Goal: Task Accomplishment & Management: Manage account settings

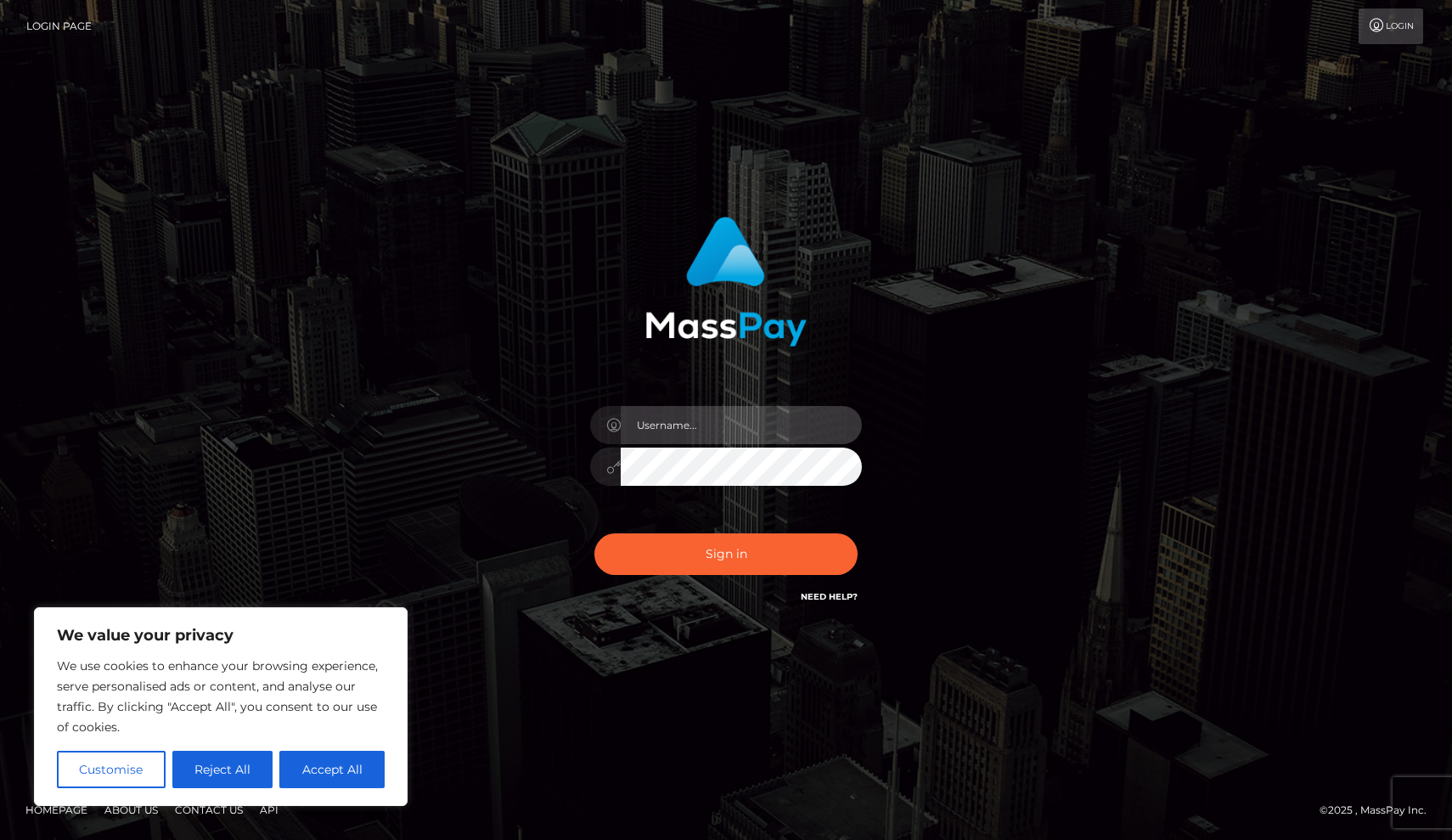
click at [648, 432] on input "text" at bounding box center [741, 424] width 241 height 38
type input "@"
type input "crystalbeige0@gmail.com"
click at [678, 577] on div "Sign in Need Help?" at bounding box center [726, 561] width 298 height 76
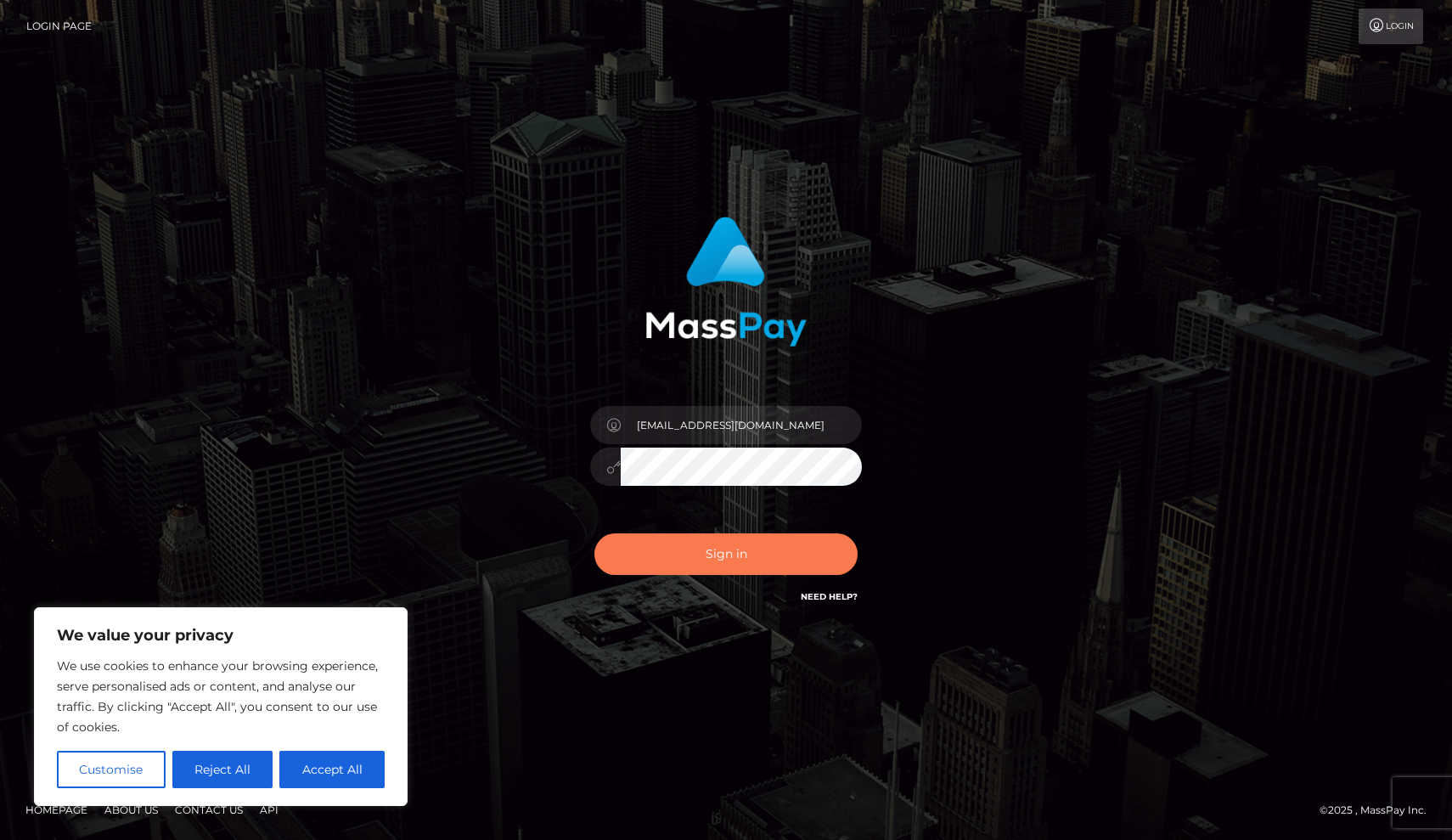
click at [680, 545] on button "Sign in" at bounding box center [726, 554] width 263 height 41
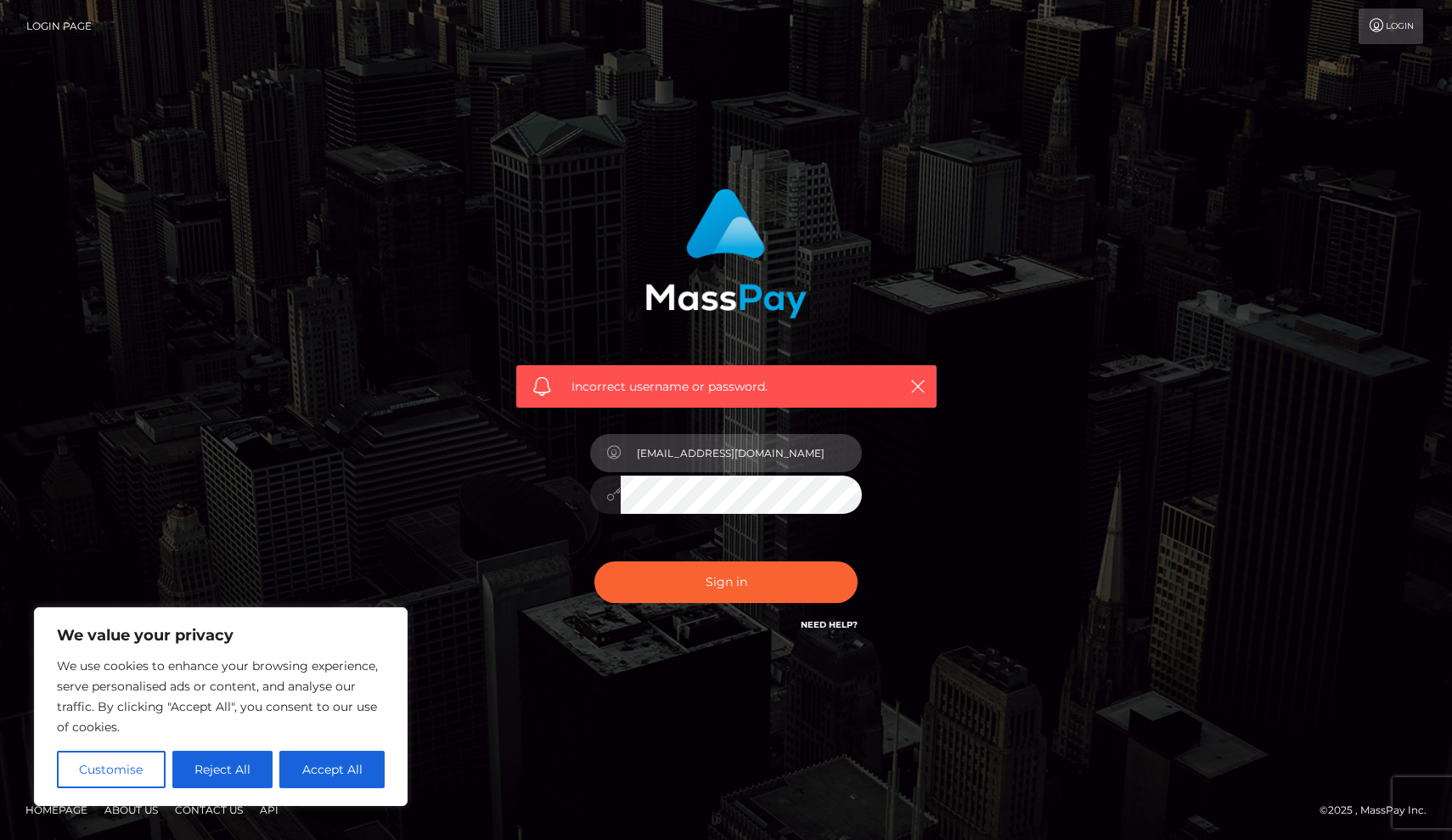
type input "[EMAIL_ADDRESS][DOMAIN_NAME]"
click at [726, 582] on button "Sign in" at bounding box center [726, 581] width 263 height 41
click at [347, 766] on button "Accept All" at bounding box center [332, 770] width 106 height 37
checkbox input "true"
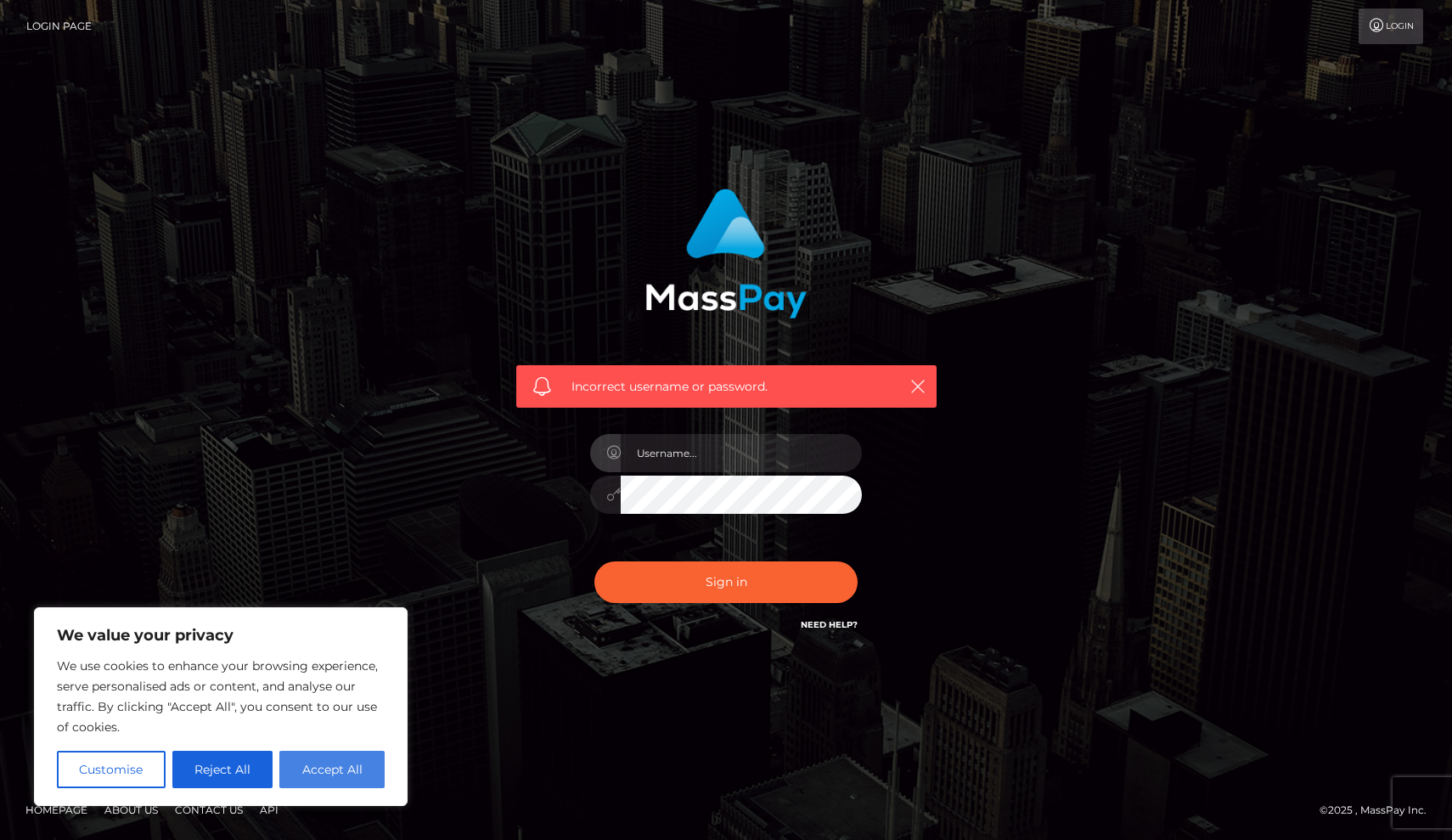
checkbox input "true"
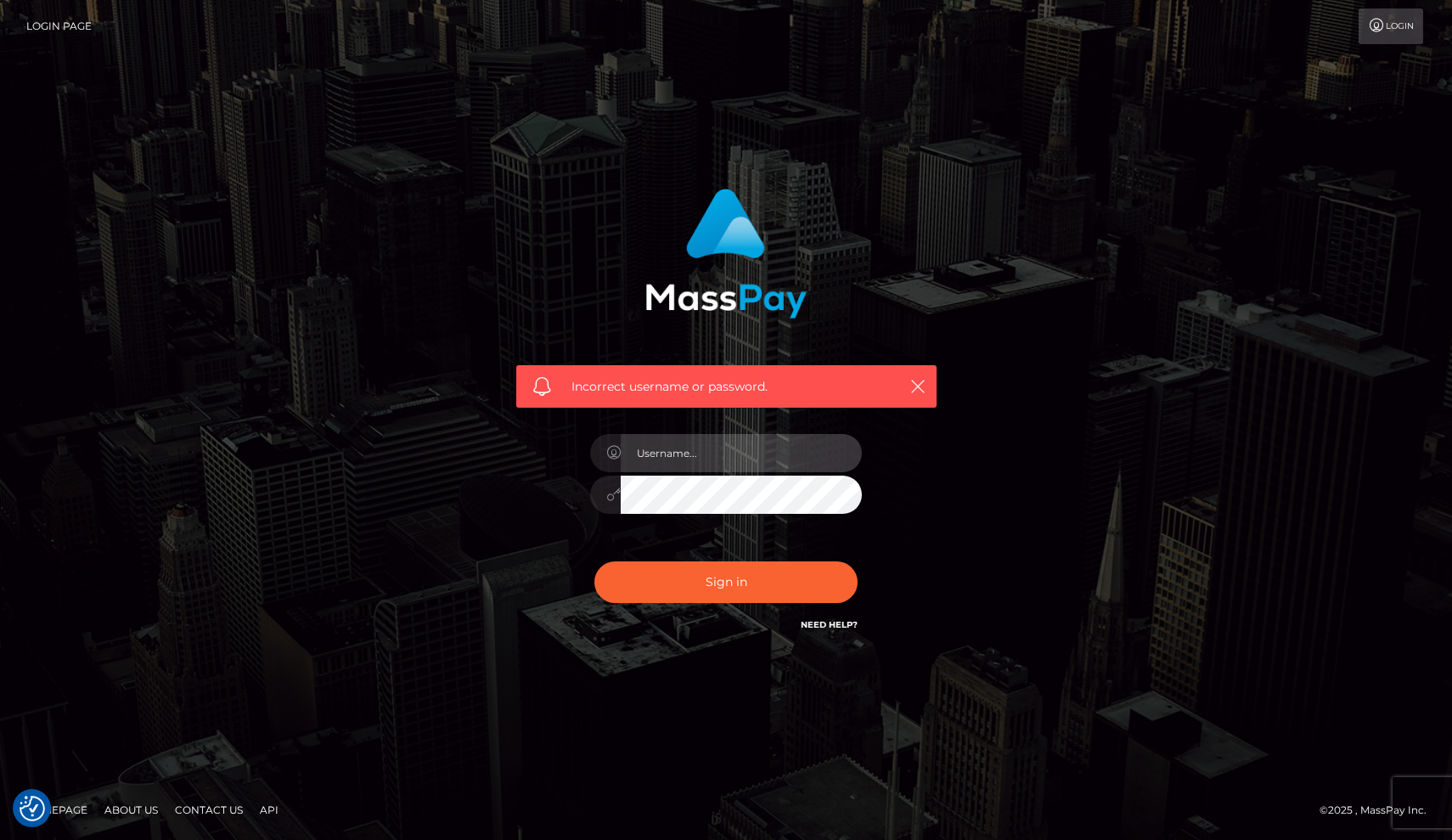
click at [687, 461] on input "text" at bounding box center [741, 453] width 241 height 38
type input "@"
click at [831, 631] on div "Need Help?" at bounding box center [829, 627] width 57 height 21
click at [823, 620] on link "Need Help?" at bounding box center [829, 624] width 57 height 11
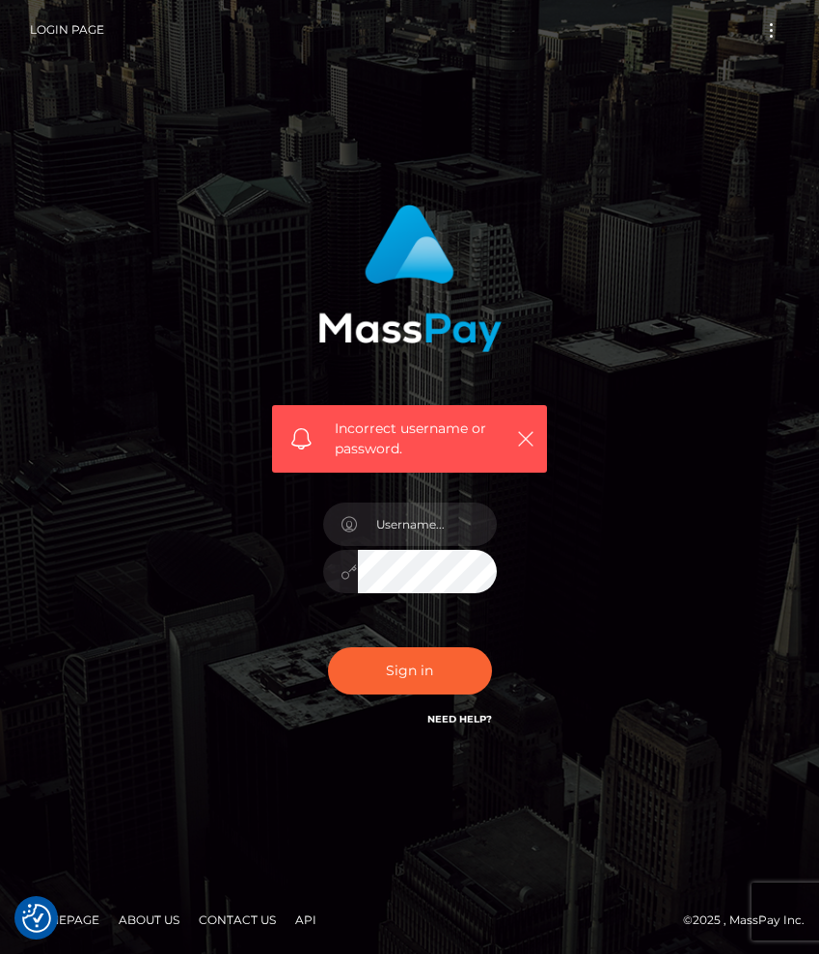
click at [507, 228] on div "Incorrect username or password." at bounding box center [409, 332] width 304 height 284
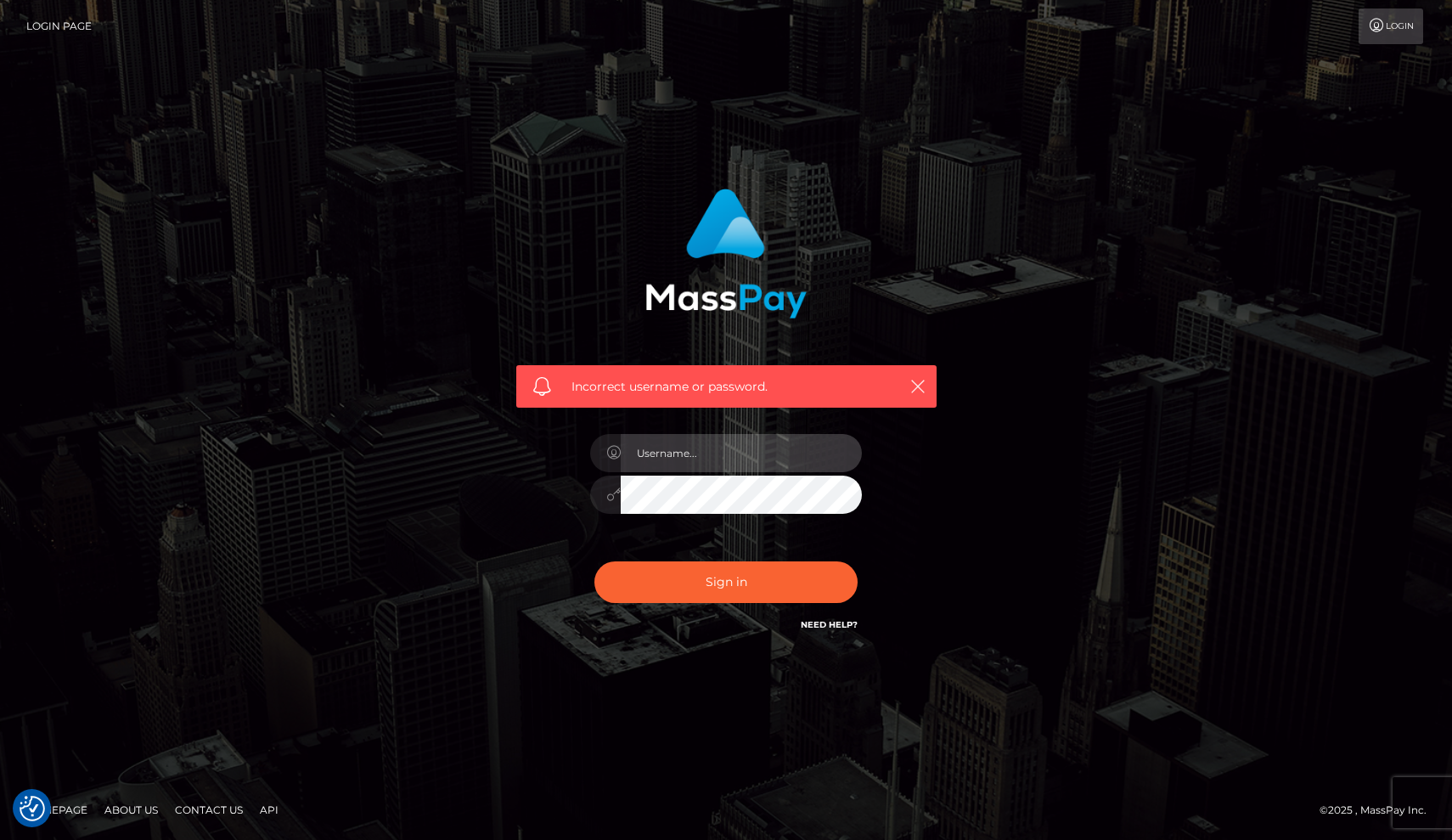
click at [760, 457] on input "text" at bounding box center [741, 453] width 241 height 38
click at [660, 467] on input "text" at bounding box center [741, 453] width 241 height 38
type input "crystalbeige0@gmail.com"
click at [726, 582] on button "Sign in" at bounding box center [726, 581] width 263 height 41
type input "[EMAIL_ADDRESS][DOMAIN_NAME]"
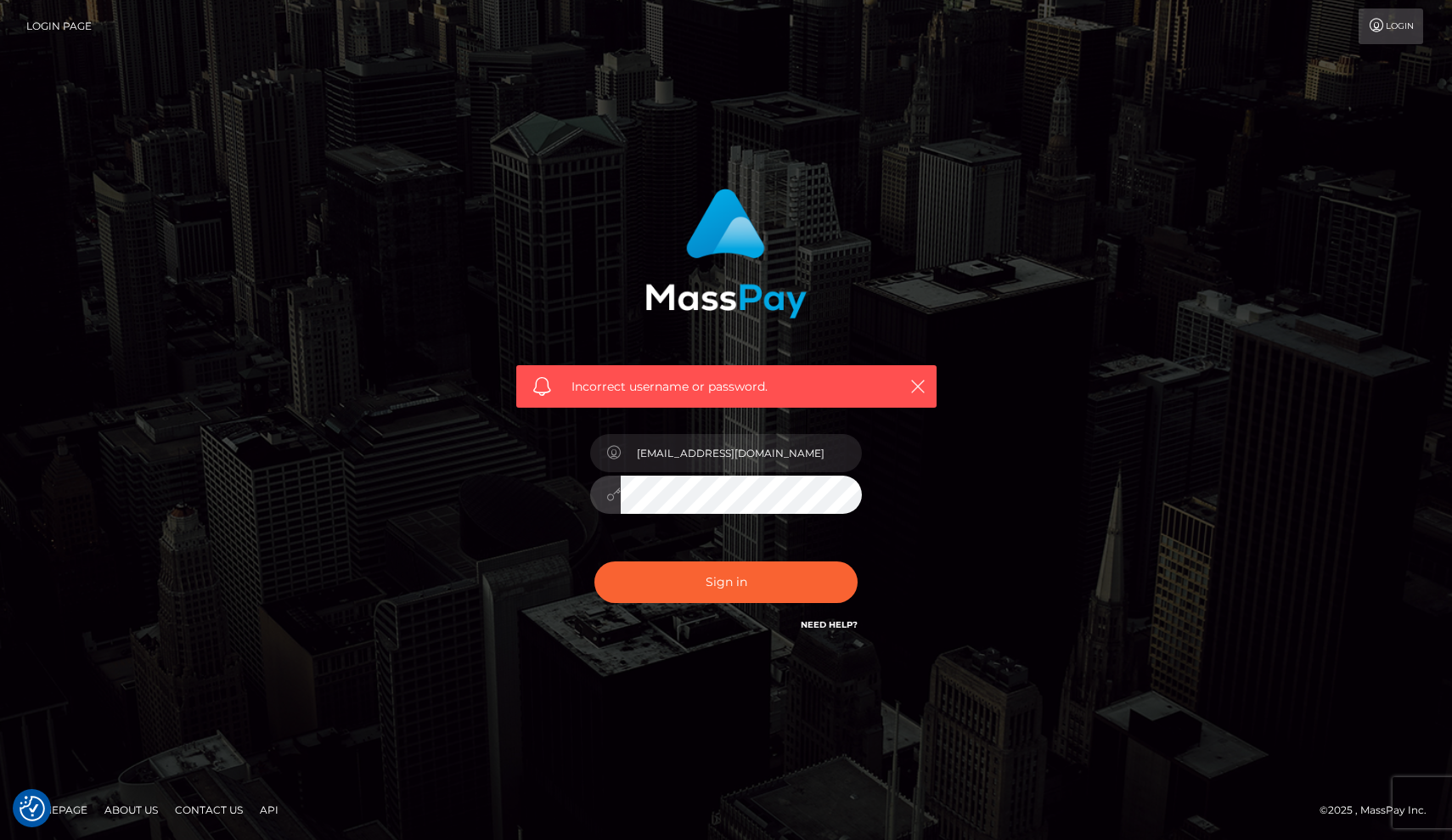
click at [726, 582] on button "Sign in" at bounding box center [726, 581] width 263 height 41
type input "[EMAIL_ADDRESS][DOMAIN_NAME]"
click at [723, 605] on div "Sign in Need Help?" at bounding box center [726, 589] width 298 height 76
click at [711, 595] on button "Sign in" at bounding box center [726, 581] width 263 height 41
click at [726, 582] on button "Sign in" at bounding box center [726, 581] width 263 height 41
